Goal: Task Accomplishment & Management: Use online tool/utility

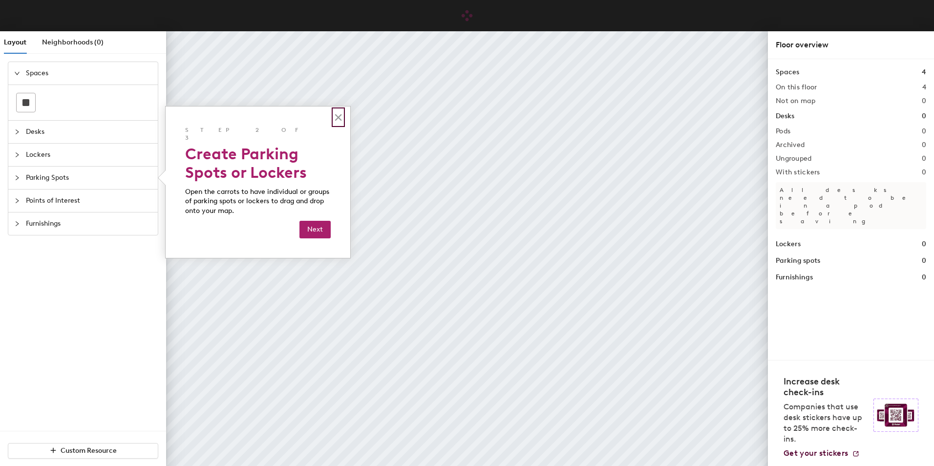
click at [335, 119] on button "×" at bounding box center [338, 117] width 9 height 16
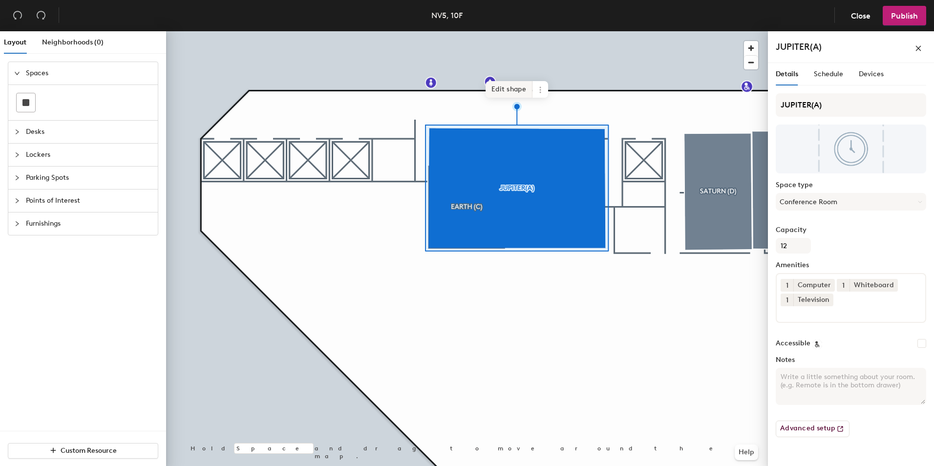
click at [512, 88] on span "Edit shape" at bounding box center [509, 89] width 47 height 17
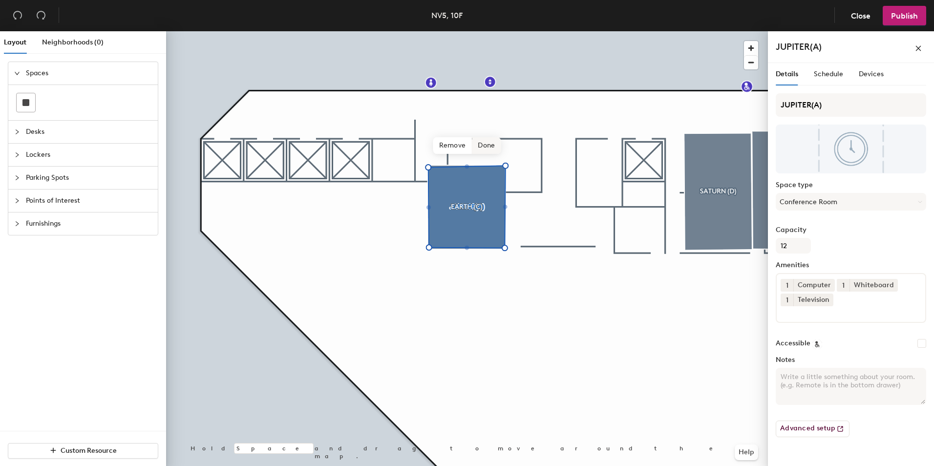
click at [490, 145] on span "Done" at bounding box center [486, 145] width 29 height 17
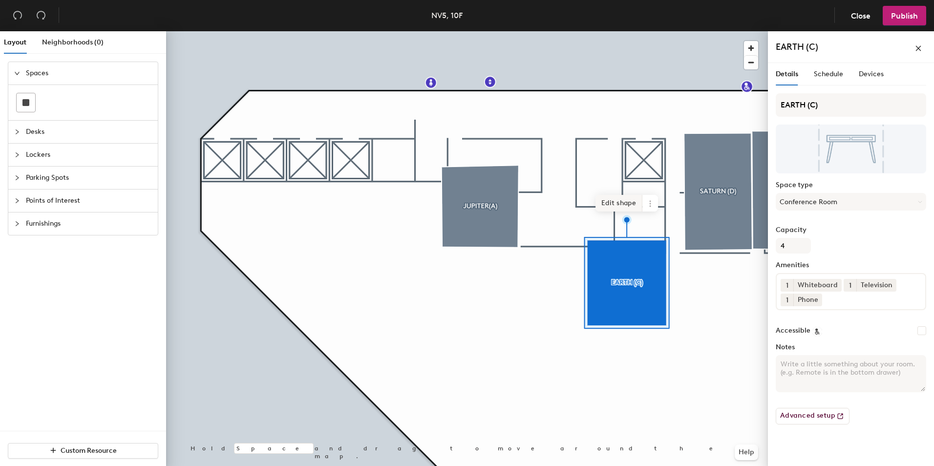
click at [627, 205] on span "Edit shape" at bounding box center [619, 203] width 47 height 17
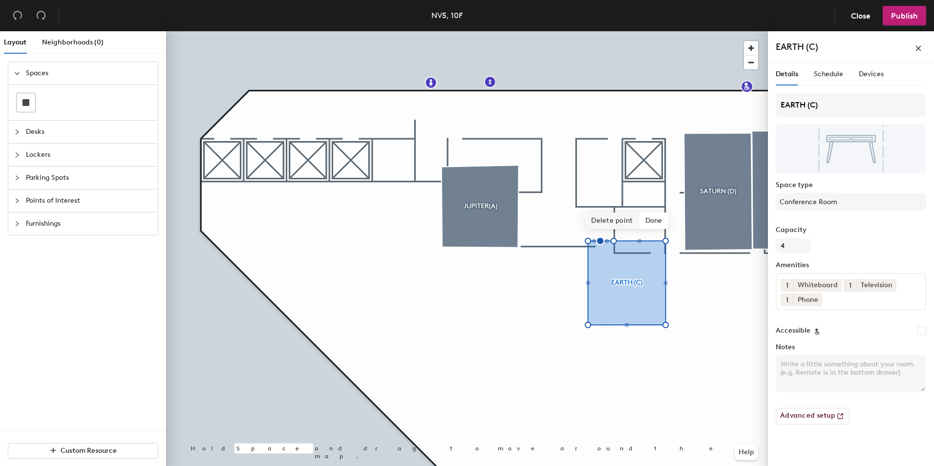
click at [615, 223] on span "Delete point" at bounding box center [612, 221] width 54 height 17
click at [619, 218] on span "Delete point" at bounding box center [612, 221] width 54 height 17
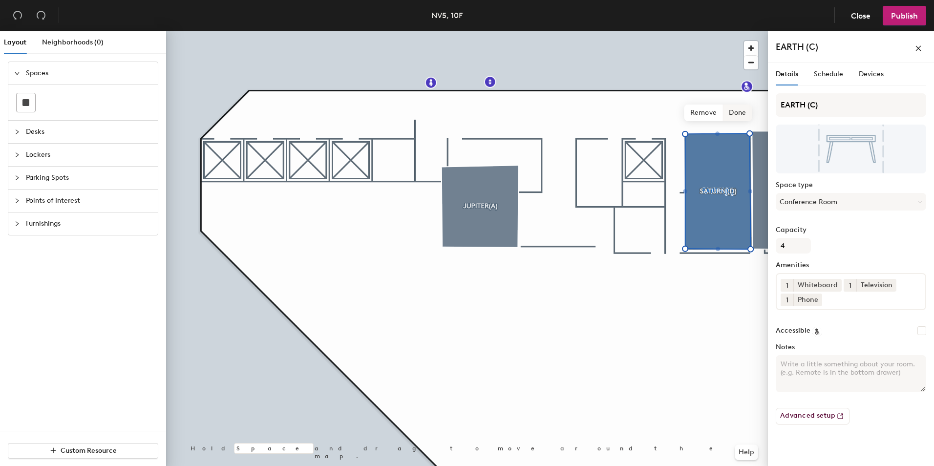
click at [731, 110] on span "Done" at bounding box center [737, 113] width 29 height 17
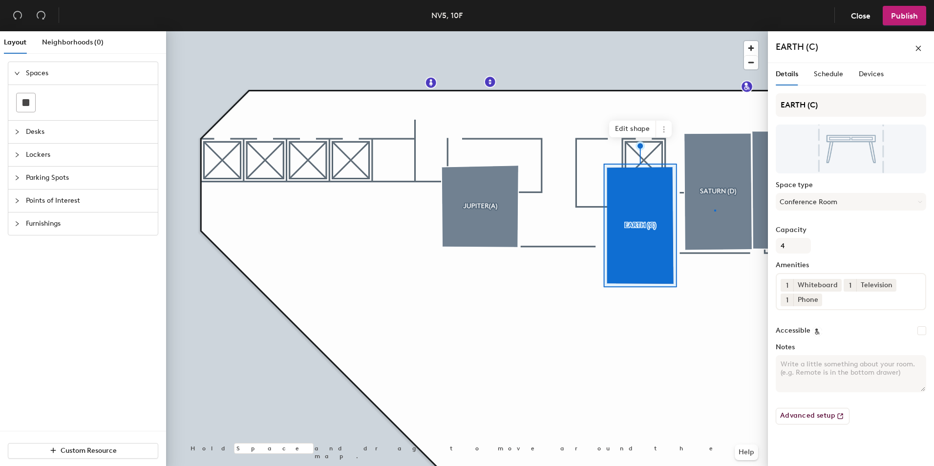
click at [715, 31] on div at bounding box center [467, 31] width 602 height 0
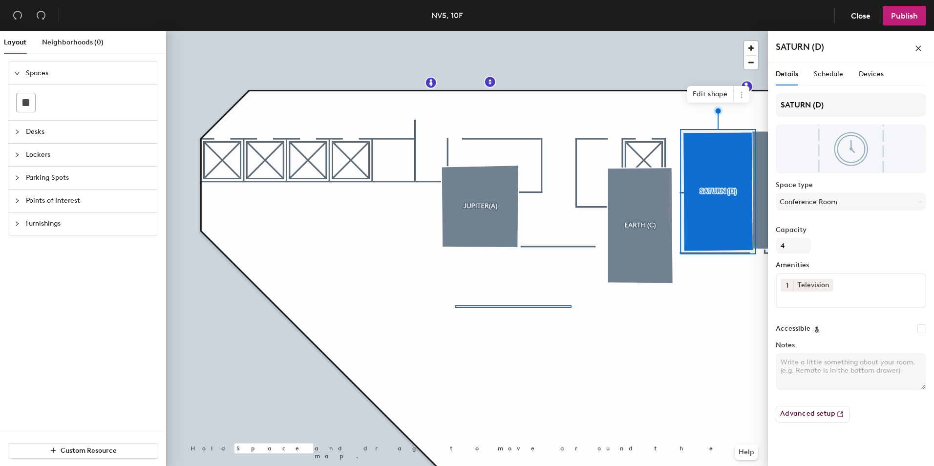
click at [451, 31] on div at bounding box center [467, 31] width 602 height 0
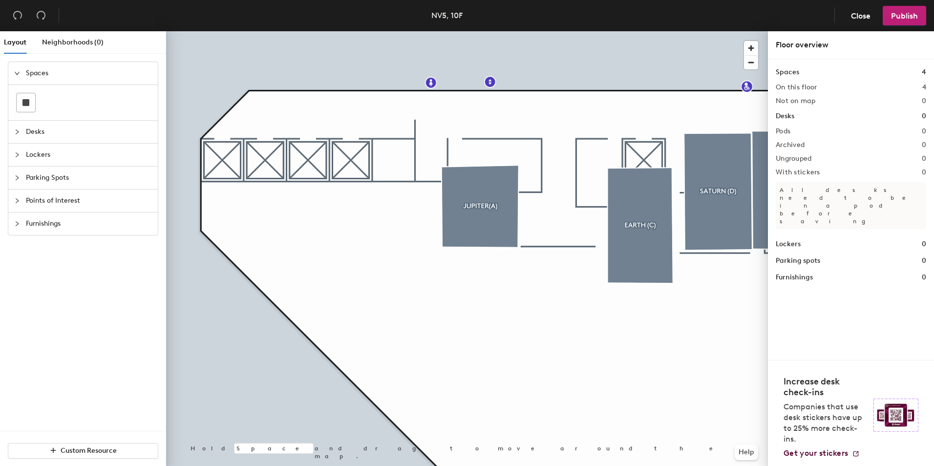
click at [643, 31] on div at bounding box center [467, 31] width 602 height 0
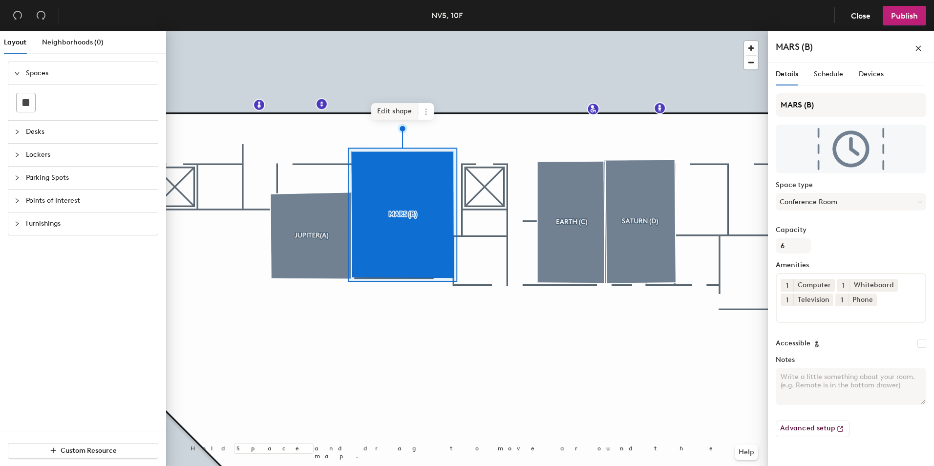
click at [400, 107] on span "Edit shape" at bounding box center [394, 111] width 47 height 17
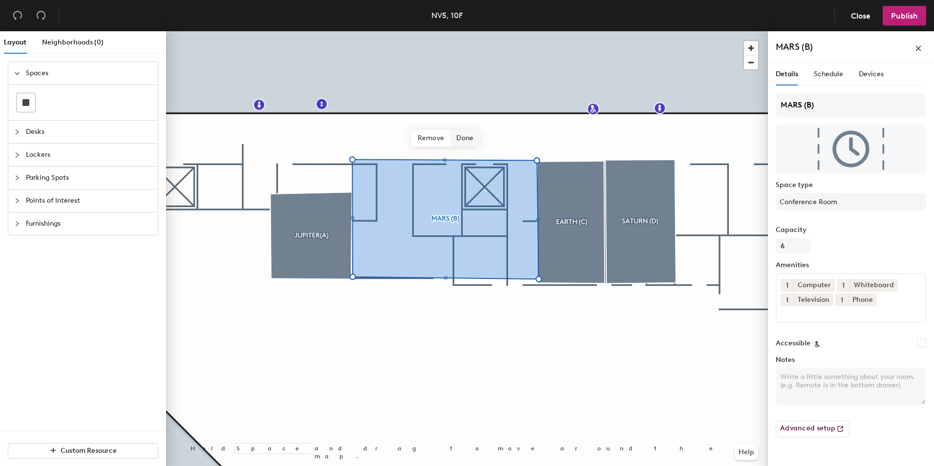
click at [469, 139] on span "Done" at bounding box center [465, 138] width 29 height 17
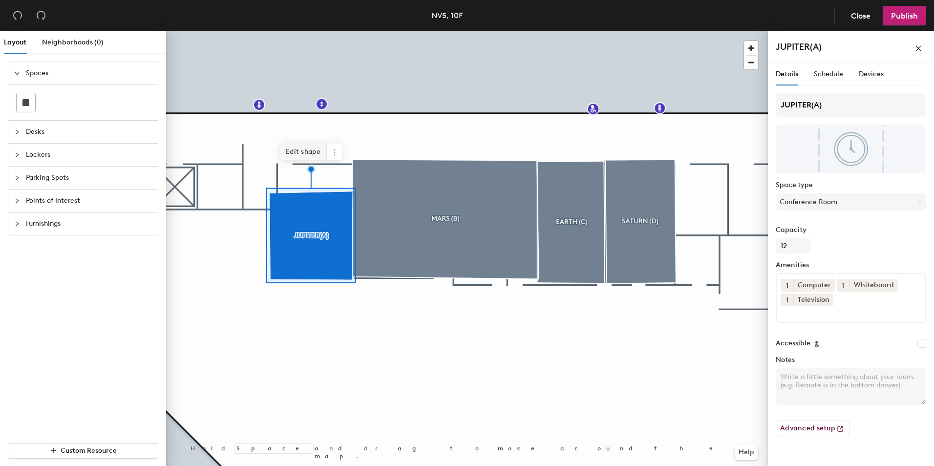
click at [320, 150] on span "Edit shape" at bounding box center [303, 152] width 47 height 17
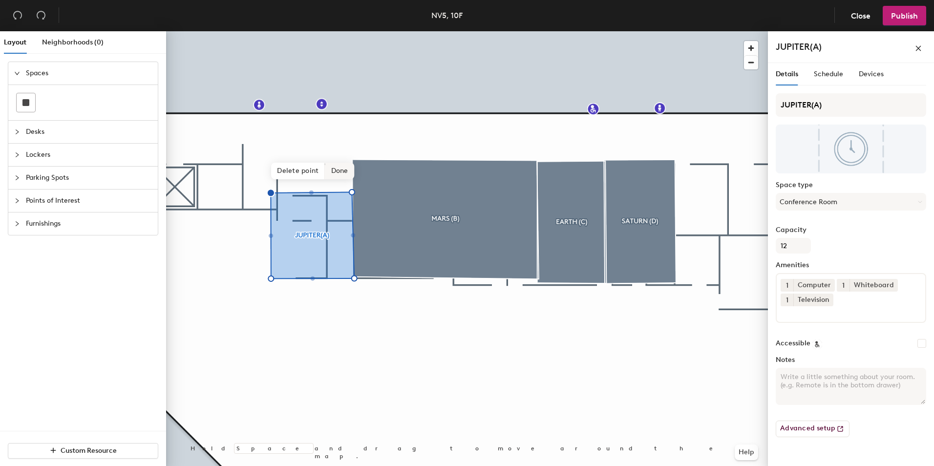
click at [344, 177] on span "Done" at bounding box center [339, 171] width 29 height 17
click at [394, 31] on div at bounding box center [467, 31] width 602 height 0
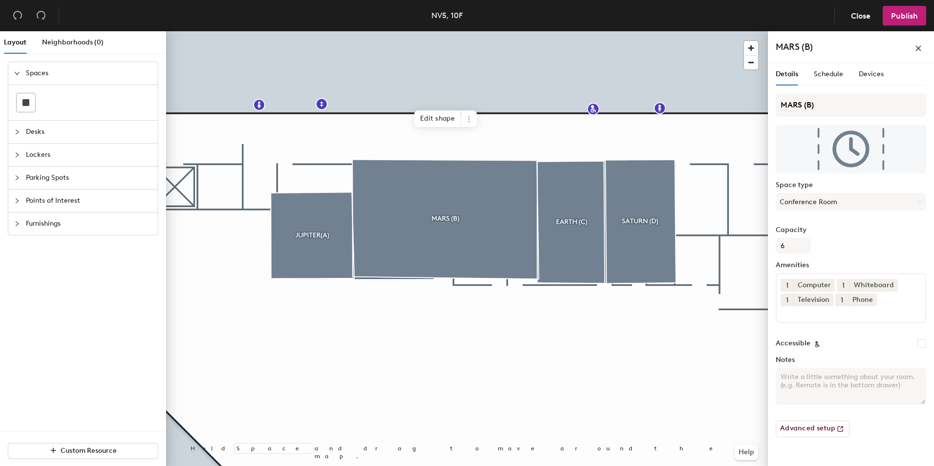
click at [502, 31] on div at bounding box center [467, 31] width 602 height 0
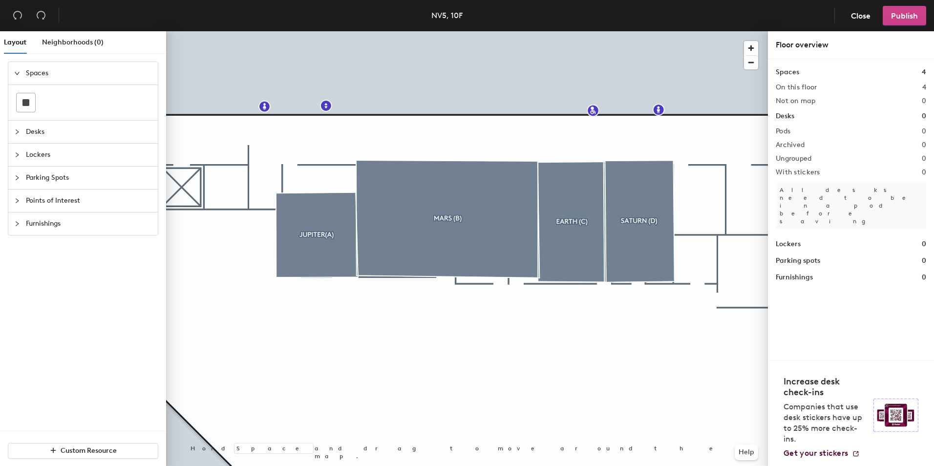
click at [901, 14] on span "Publish" at bounding box center [904, 15] width 27 height 9
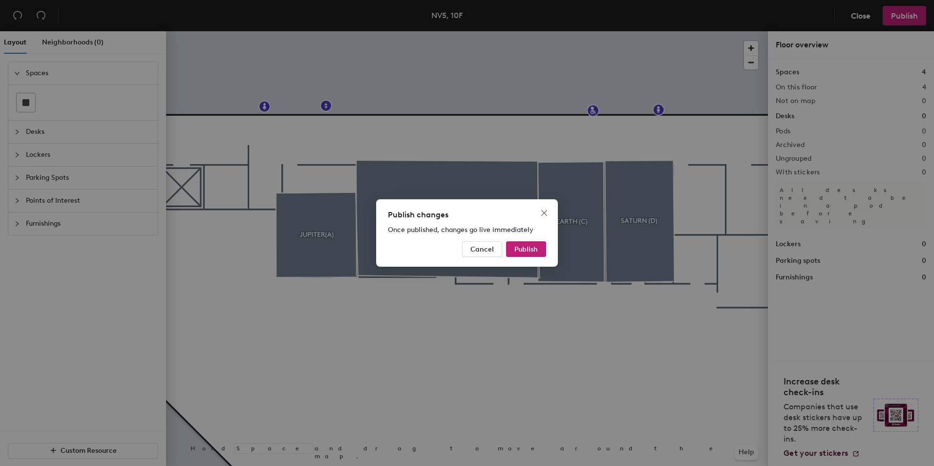
click at [559, 257] on div "Publish changes Once published, changes go live immediately Cancel Publish" at bounding box center [467, 233] width 934 height 466
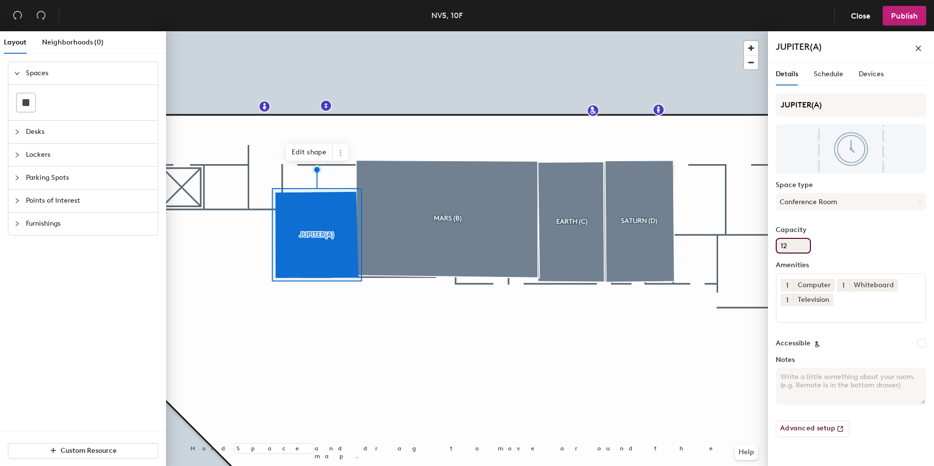
click at [793, 244] on input "12" at bounding box center [793, 246] width 35 height 16
click at [742, 249] on div "Layout Neighborhoods (0) Spaces Desks Lockers Parking Spots Points of Interest …" at bounding box center [467, 250] width 934 height 439
type input "3"
click at [891, 283] on icon at bounding box center [892, 284] width 7 height 7
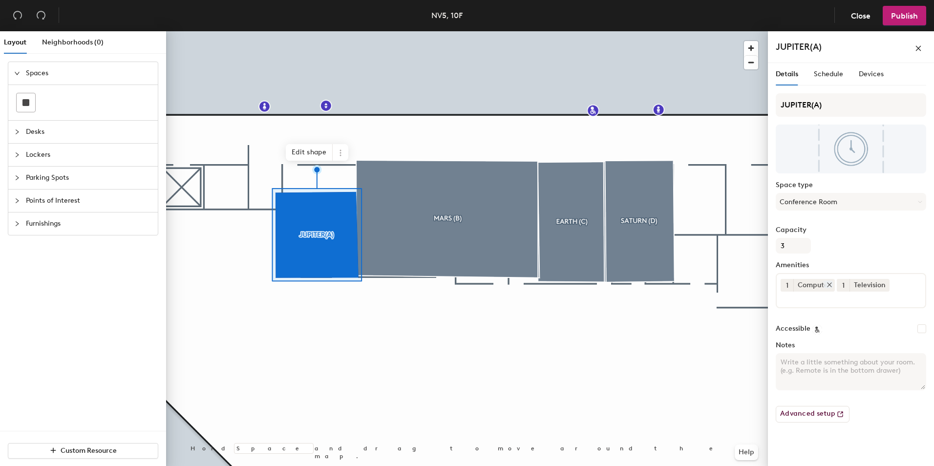
click at [831, 283] on icon at bounding box center [830, 285] width 4 height 4
click at [436, 31] on div at bounding box center [467, 31] width 602 height 0
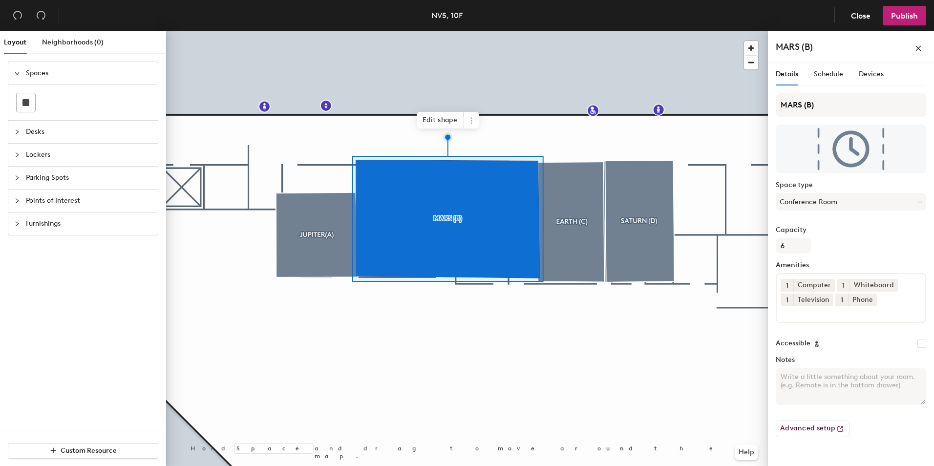
click at [574, 31] on div at bounding box center [467, 31] width 602 height 0
click at [737, 247] on div "Layout Neighborhoods (0) Spaces Desks Lockers Parking Spots Points of Interest …" at bounding box center [467, 250] width 934 height 439
type input "12"
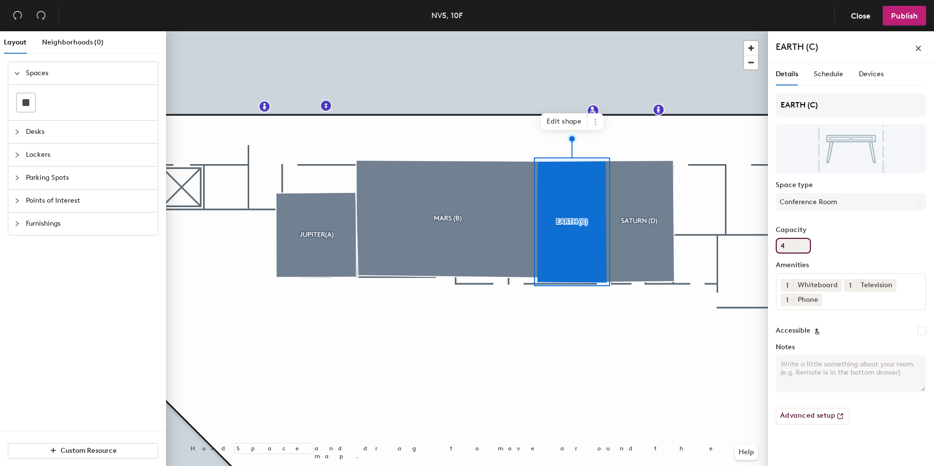
click at [745, 248] on div "Layout Neighborhoods (0) Spaces Desks Lockers Parking Spots Points of Interest …" at bounding box center [467, 250] width 934 height 439
type input "3"
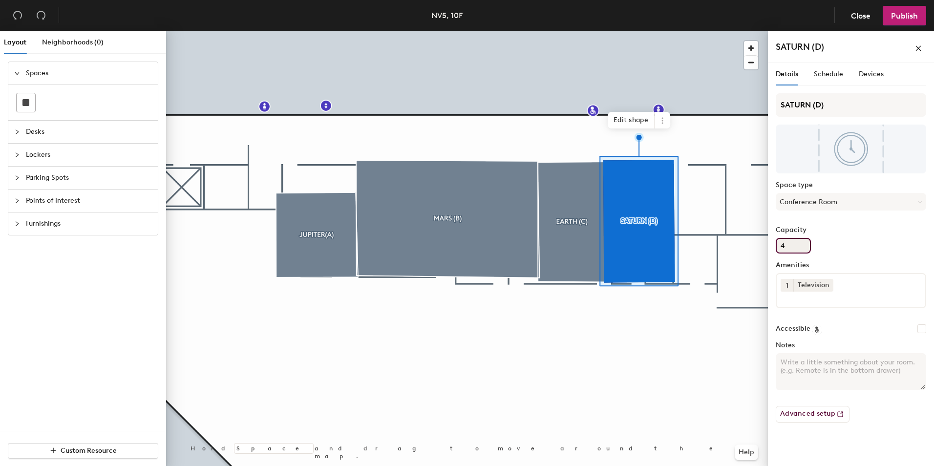
click at [733, 248] on div "Layout Neighborhoods (0) Spaces Desks Lockers Parking Spots Points of Interest …" at bounding box center [467, 250] width 934 height 439
type input "6"
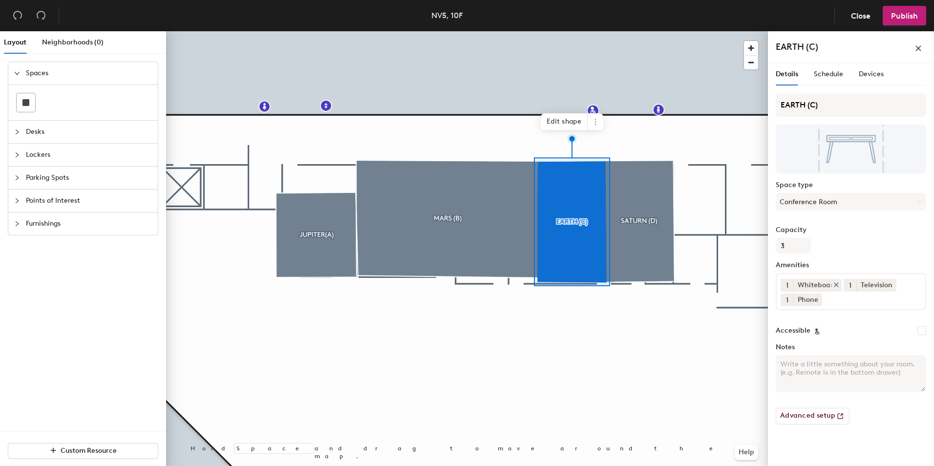
click at [835, 283] on icon at bounding box center [836, 284] width 7 height 7
click at [871, 288] on div "1 Television" at bounding box center [851, 290] width 150 height 35
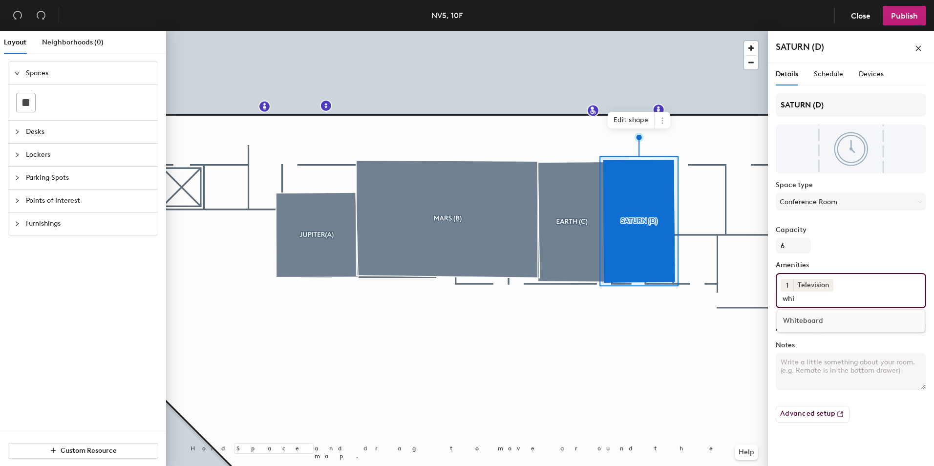
type input "whi"
click at [795, 318] on div "Whiteboard" at bounding box center [851, 321] width 148 height 15
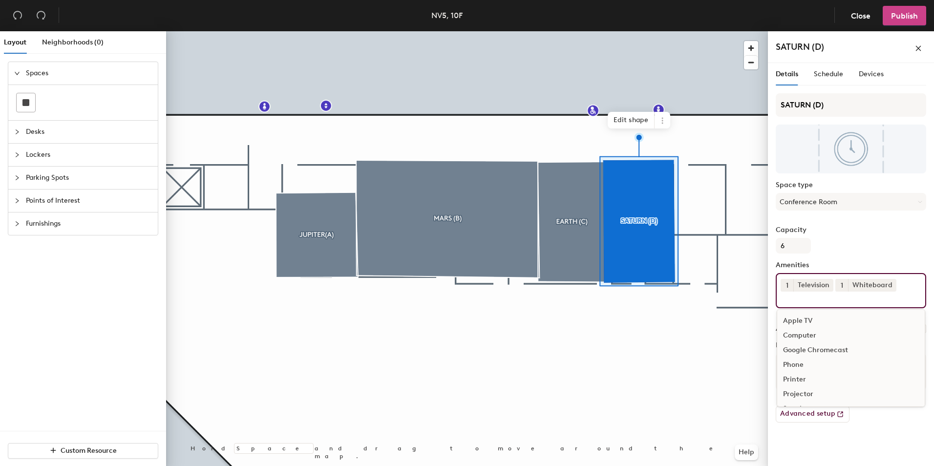
click at [898, 12] on span "Publish" at bounding box center [904, 15] width 27 height 9
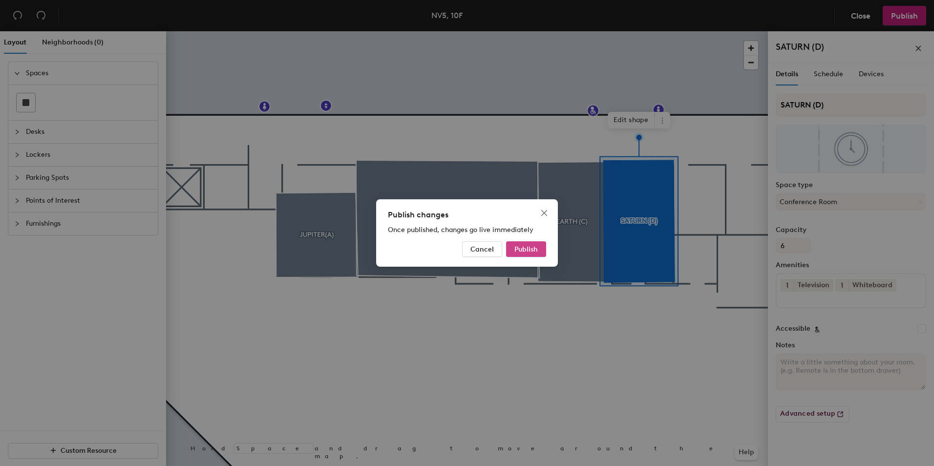
click at [539, 240] on div "Publish changes Once published, changes go live immediately Cancel Publish" at bounding box center [467, 232] width 182 height 67
drag, startPoint x: 536, startPoint y: 245, endPoint x: 542, endPoint y: 249, distance: 7.9
click at [536, 245] on span "Publish" at bounding box center [526, 249] width 23 height 8
